Goal: Navigation & Orientation: Find specific page/section

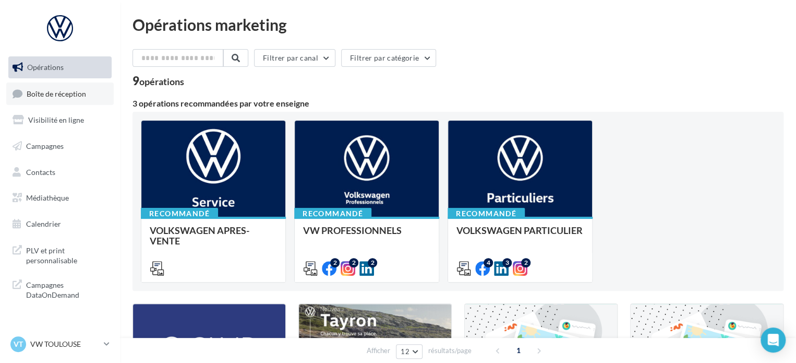
click at [42, 89] on span "Boîte de réception" at bounding box center [56, 93] width 59 height 9
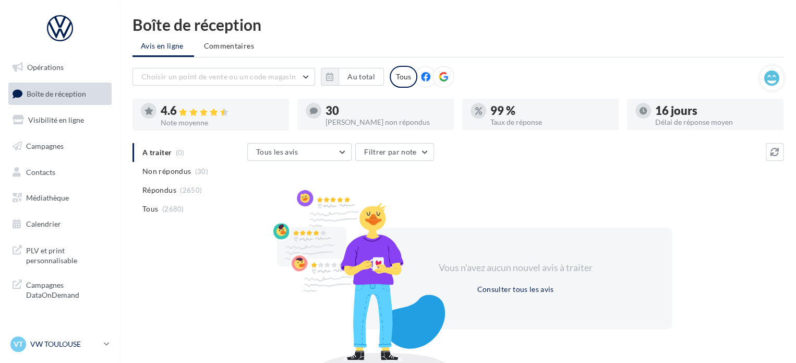
click at [51, 346] on p "VW TOULOUSE" at bounding box center [64, 344] width 69 height 10
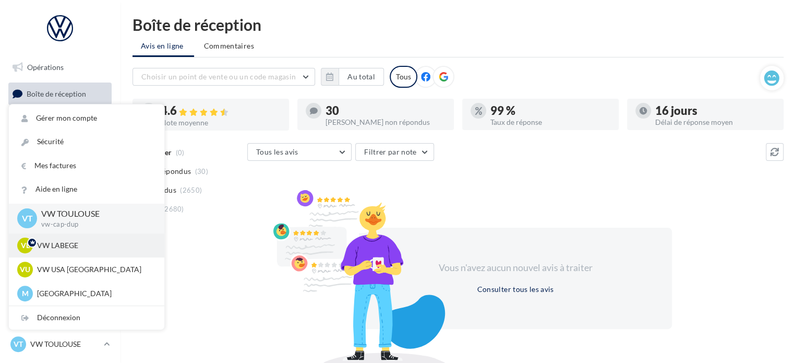
click at [92, 244] on p "VW LABEGE" at bounding box center [94, 245] width 115 height 10
